Goal: Task Accomplishment & Management: Complete application form

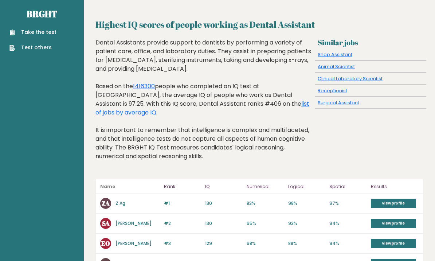
scroll to position [51, 0]
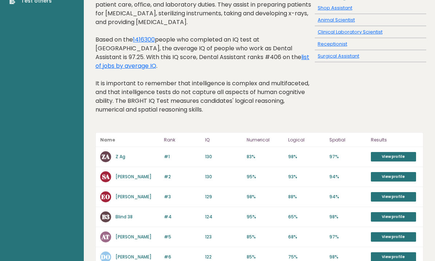
click at [10, 2] on icon at bounding box center [12, 1] width 4 height 6
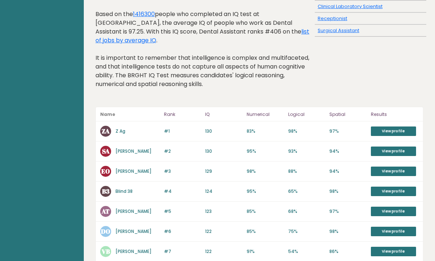
scroll to position [0, 0]
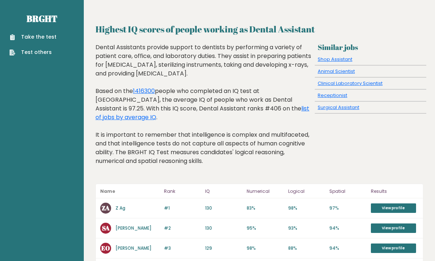
click at [45, 35] on link "Take the test" at bounding box center [32, 37] width 47 height 8
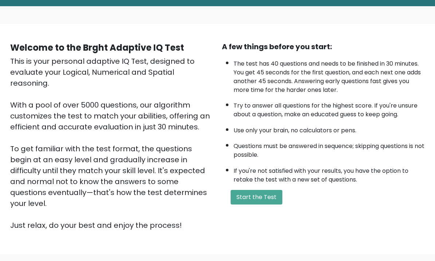
scroll to position [54, 0]
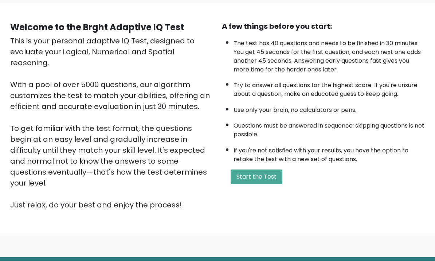
click at [263, 184] on button "Start the Test" at bounding box center [256, 176] width 52 height 15
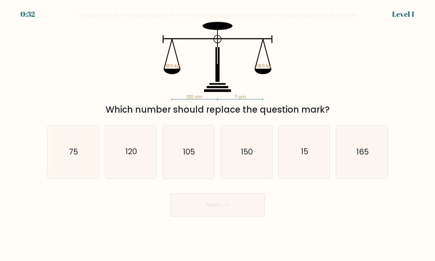
click at [122, 166] on icon "120" at bounding box center [130, 151] width 51 height 51
click at [217, 134] on input "b. 120" at bounding box center [217, 132] width 0 height 4
radio input "true"
click at [225, 207] on icon at bounding box center [224, 205] width 10 height 4
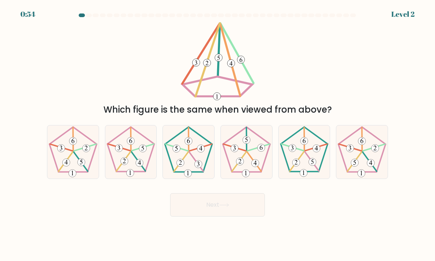
click at [254, 162] on icon at bounding box center [246, 151] width 51 height 51
click at [218, 134] on input "d." at bounding box center [217, 132] width 0 height 4
radio input "true"
click at [236, 212] on button "Next" at bounding box center [217, 204] width 95 height 23
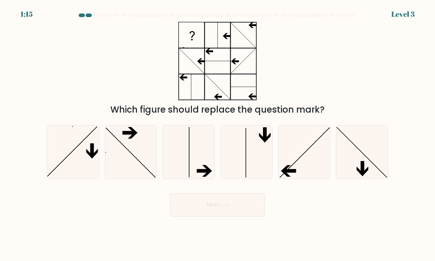
click at [305, 166] on icon at bounding box center [304, 151] width 51 height 51
click at [218, 134] on input "e." at bounding box center [217, 132] width 0 height 4
radio input "true"
click at [229, 207] on icon at bounding box center [224, 205] width 10 height 4
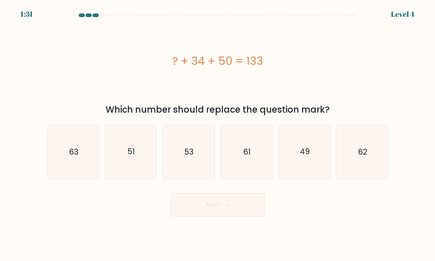
click at [309, 166] on icon "49" at bounding box center [304, 151] width 51 height 51
click at [218, 134] on input "e. 49" at bounding box center [217, 132] width 0 height 4
radio input "true"
click at [228, 206] on icon at bounding box center [224, 204] width 9 height 3
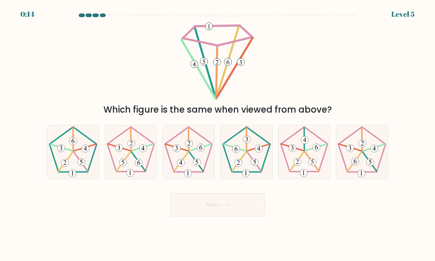
click at [374, 164] on icon at bounding box center [361, 151] width 51 height 51
click at [218, 134] on input "f." at bounding box center [217, 132] width 0 height 4
radio input "true"
click at [223, 210] on button "Next" at bounding box center [217, 204] width 95 height 23
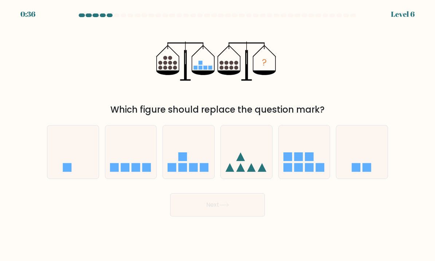
click at [126, 171] on rect at bounding box center [125, 167] width 9 height 9
click at [217, 134] on input "b." at bounding box center [217, 132] width 0 height 4
radio input "true"
click at [218, 214] on button "Next" at bounding box center [217, 204] width 95 height 23
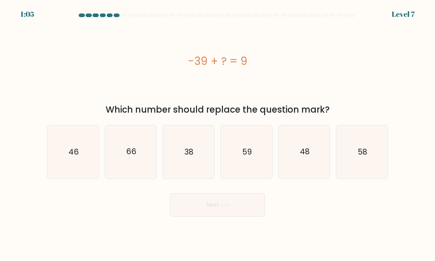
click at [308, 157] on text "48" at bounding box center [305, 151] width 10 height 11
click at [218, 134] on input "e. 48" at bounding box center [217, 132] width 0 height 4
radio input "true"
click at [237, 210] on button "Next" at bounding box center [217, 204] width 95 height 23
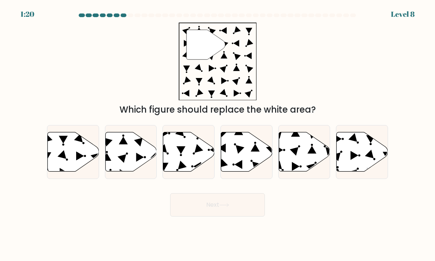
click at [299, 160] on icon at bounding box center [304, 151] width 51 height 39
click at [218, 134] on input "e." at bounding box center [217, 132] width 0 height 4
radio input "true"
click at [228, 207] on icon at bounding box center [224, 205] width 10 height 4
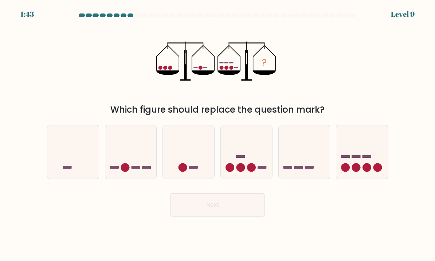
click at [367, 168] on icon at bounding box center [361, 152] width 51 height 43
click at [218, 134] on input "f." at bounding box center [217, 132] width 0 height 4
radio input "true"
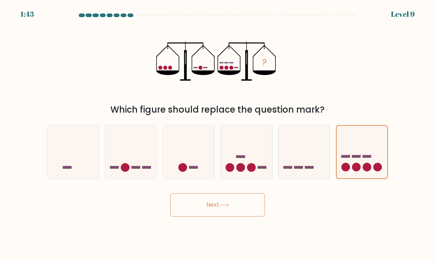
click at [236, 212] on button "Next" at bounding box center [217, 204] width 95 height 23
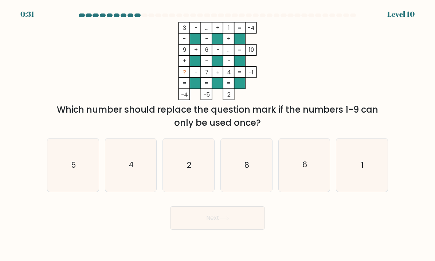
click at [310, 93] on icon "3 - ... + 1 -4 - - + 9 + 6 - ... 10 + - - ? - 7 + 4 = -1 = = = = -4 -5 2 =" at bounding box center [217, 61] width 218 height 78
click at [74, 182] on icon "5" at bounding box center [72, 164] width 51 height 51
click at [217, 134] on input "a. 5" at bounding box center [217, 132] width 0 height 4
radio input "true"
click at [222, 229] on button "Next" at bounding box center [217, 217] width 95 height 23
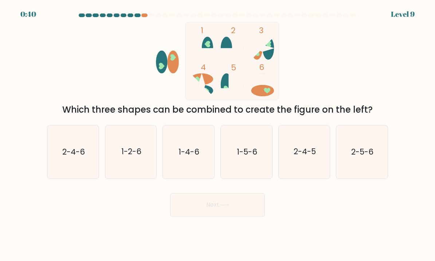
click at [136, 157] on text "1-2-6" at bounding box center [131, 151] width 20 height 11
click at [217, 134] on input "b. 1-2-6" at bounding box center [217, 132] width 0 height 4
radio input "true"
click at [225, 216] on button "Next" at bounding box center [217, 204] width 95 height 23
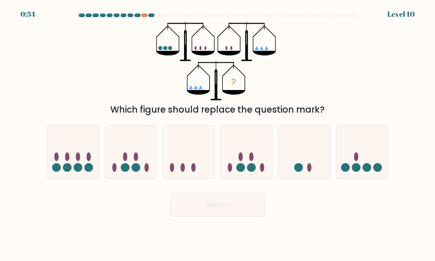
click at [309, 171] on ellipse at bounding box center [309, 167] width 4 height 9
click at [218, 134] on input "e." at bounding box center [217, 132] width 0 height 4
radio input "true"
click at [227, 207] on icon at bounding box center [224, 205] width 10 height 4
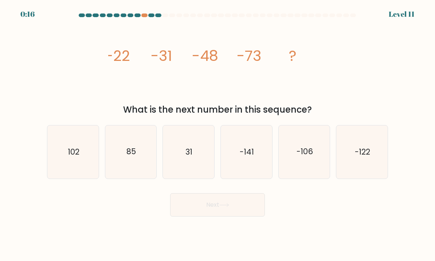
click at [307, 174] on icon "-106" at bounding box center [304, 151] width 51 height 51
click at [218, 134] on input "e. -106" at bounding box center [217, 132] width 0 height 4
radio input "true"
click at [241, 214] on button "Next" at bounding box center [217, 204] width 95 height 23
